Goal: Use online tool/utility

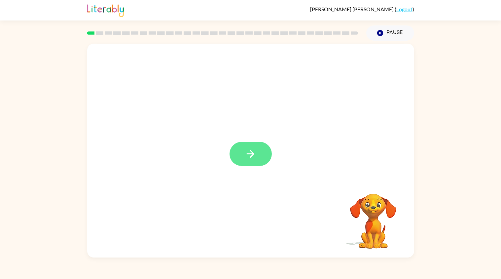
click at [242, 145] on button "button" at bounding box center [251, 154] width 42 height 24
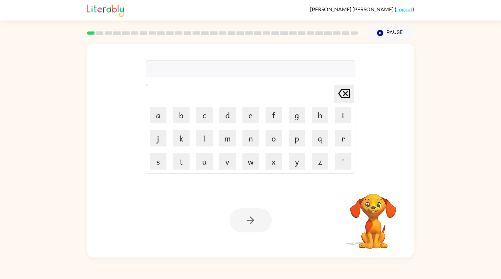
click at [276, 67] on div at bounding box center [250, 68] width 209 height 17
click at [267, 73] on div at bounding box center [250, 68] width 209 height 17
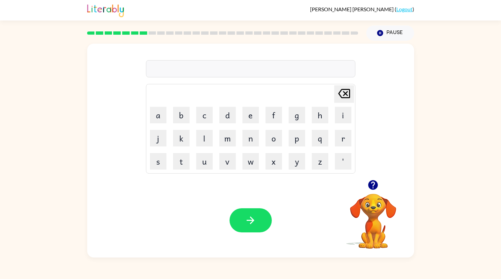
click at [374, 210] on video "Your browser must support playing .mp4 files to use Literably. Please try using…" at bounding box center [373, 216] width 66 height 66
click at [376, 187] on icon "button" at bounding box center [373, 185] width 10 height 10
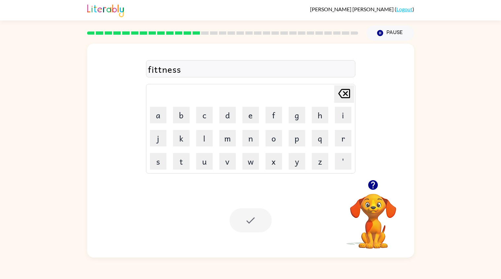
click at [375, 192] on button "button" at bounding box center [373, 184] width 17 height 17
click at [200, 72] on div "fittness" at bounding box center [250, 69] width 205 height 14
click at [372, 192] on button "button" at bounding box center [373, 184] width 17 height 17
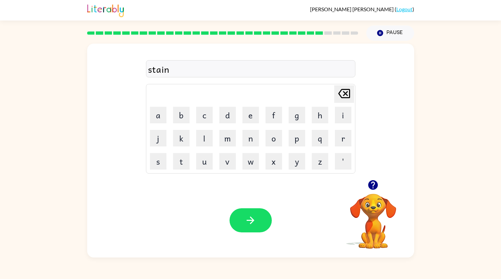
click at [156, 72] on div "stain" at bounding box center [250, 69] width 205 height 14
